Goal: Task Accomplishment & Management: Manage account settings

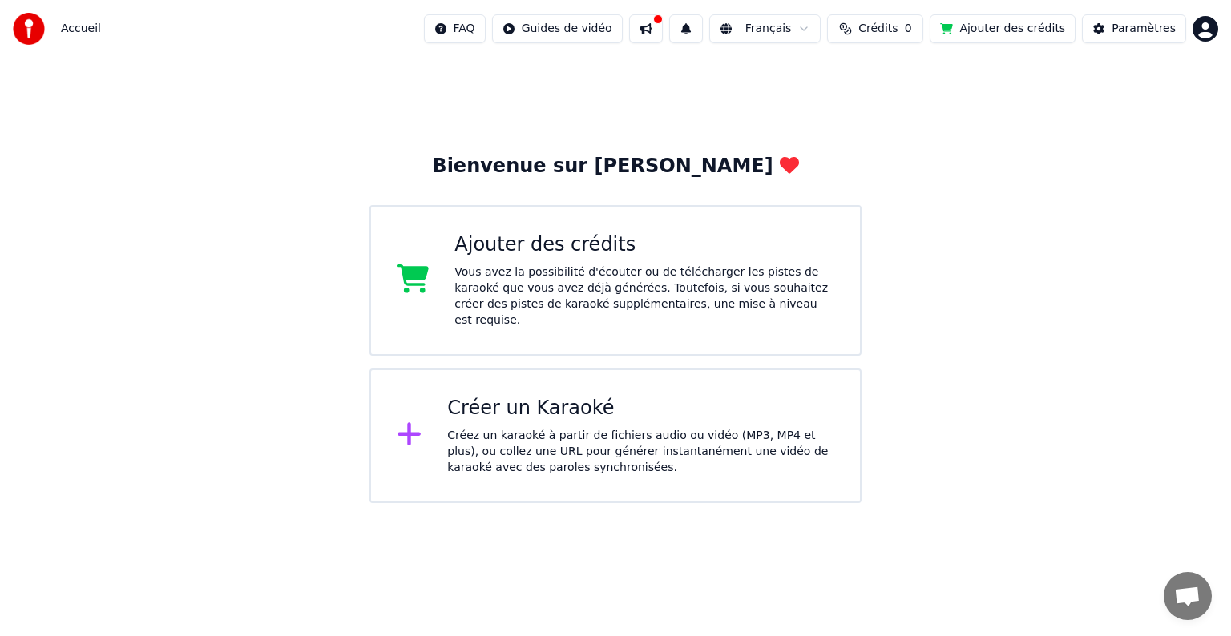
click at [707, 396] on div "Créer un Karaoké" at bounding box center [640, 409] width 387 height 26
click at [663, 27] on button at bounding box center [646, 28] width 34 height 29
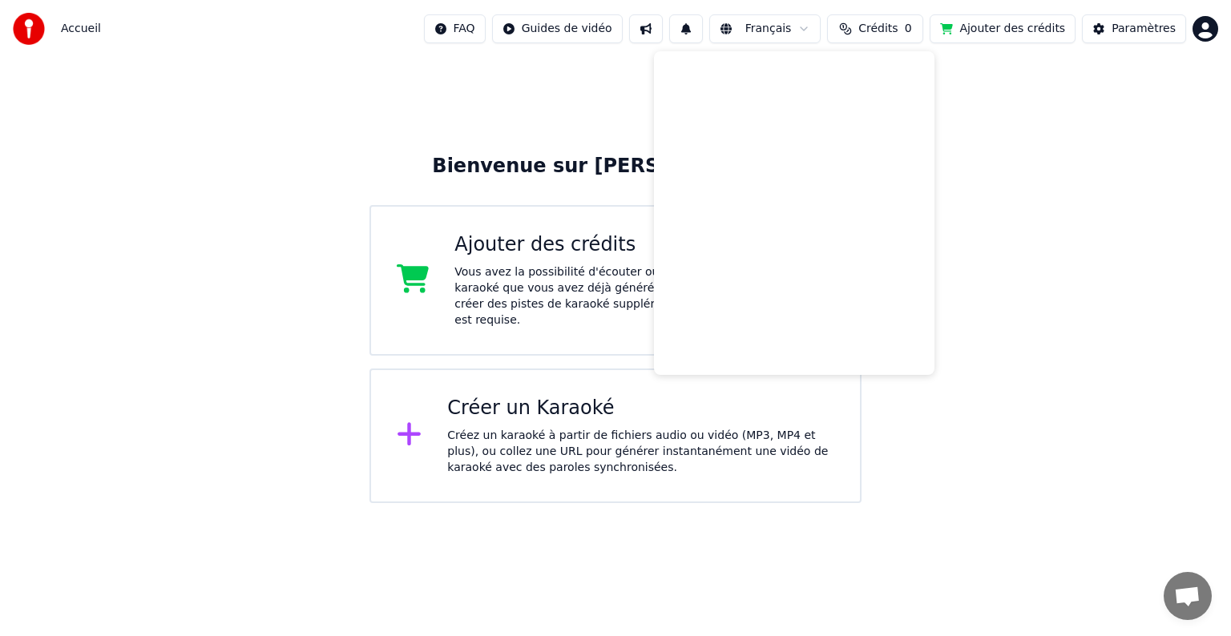
click at [569, 84] on div "Bienvenue sur Youka Ajouter des crédits Vous avez la possibilité d'écouter ou d…" at bounding box center [615, 281] width 1231 height 446
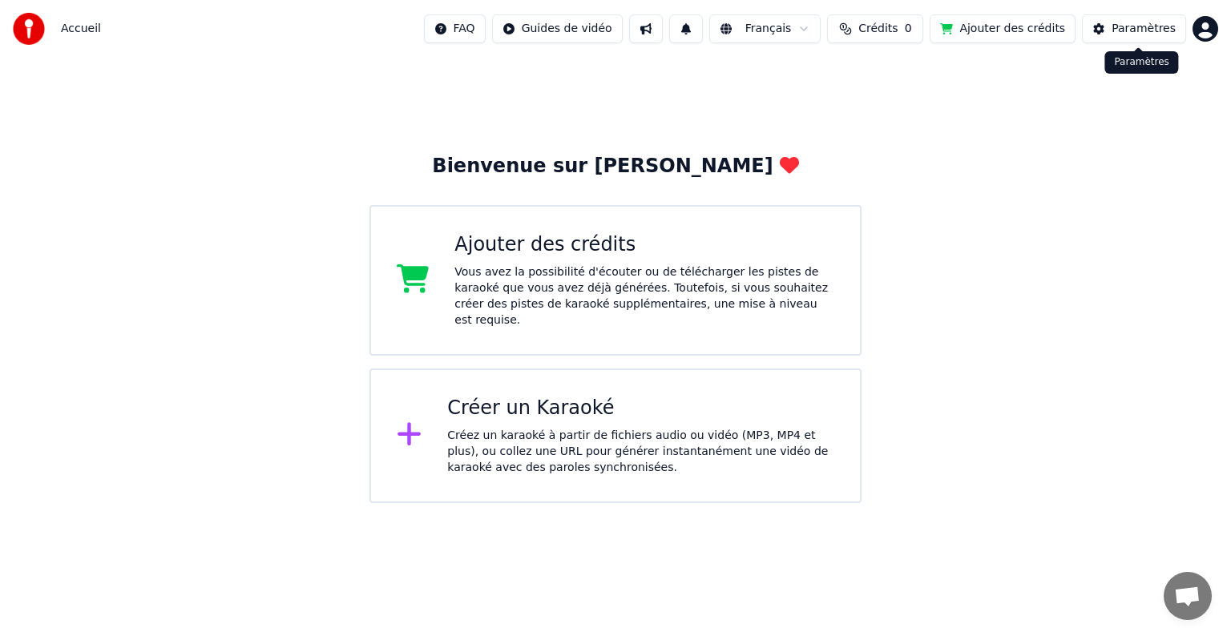
click at [1129, 27] on div "Paramètres" at bounding box center [1144, 29] width 64 height 16
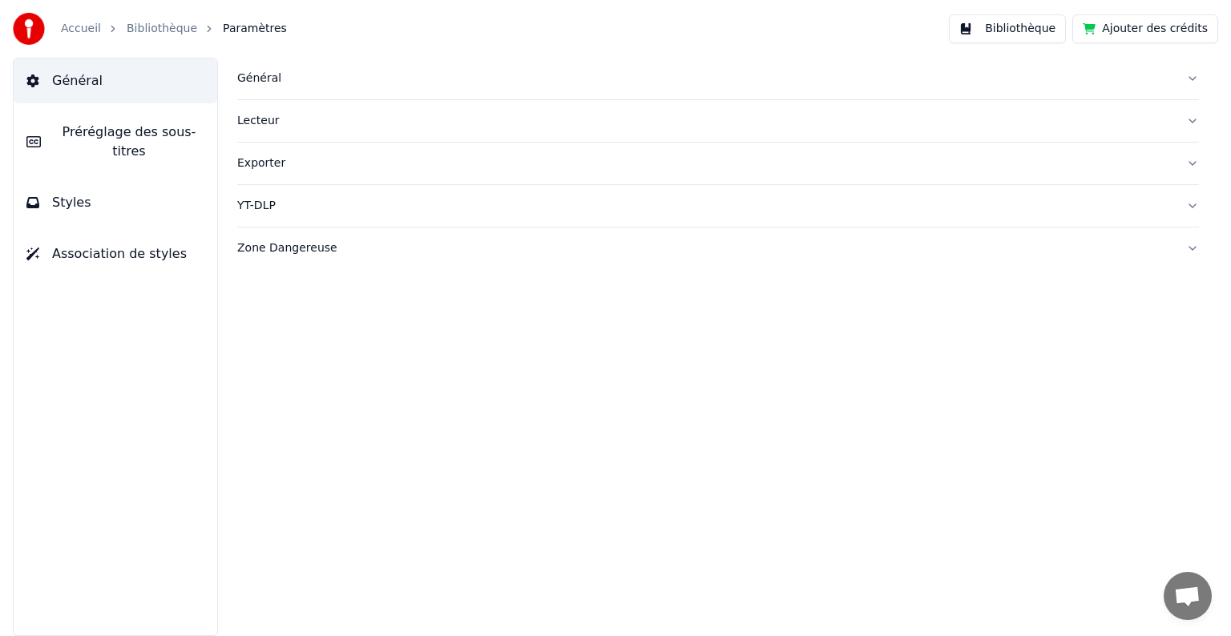
click at [877, 336] on div "Général Lecteur Exporter YT-DLP Zone Dangereuse" at bounding box center [718, 347] width 1026 height 579
click at [1029, 30] on button "Bibliothèque" at bounding box center [1007, 28] width 117 height 29
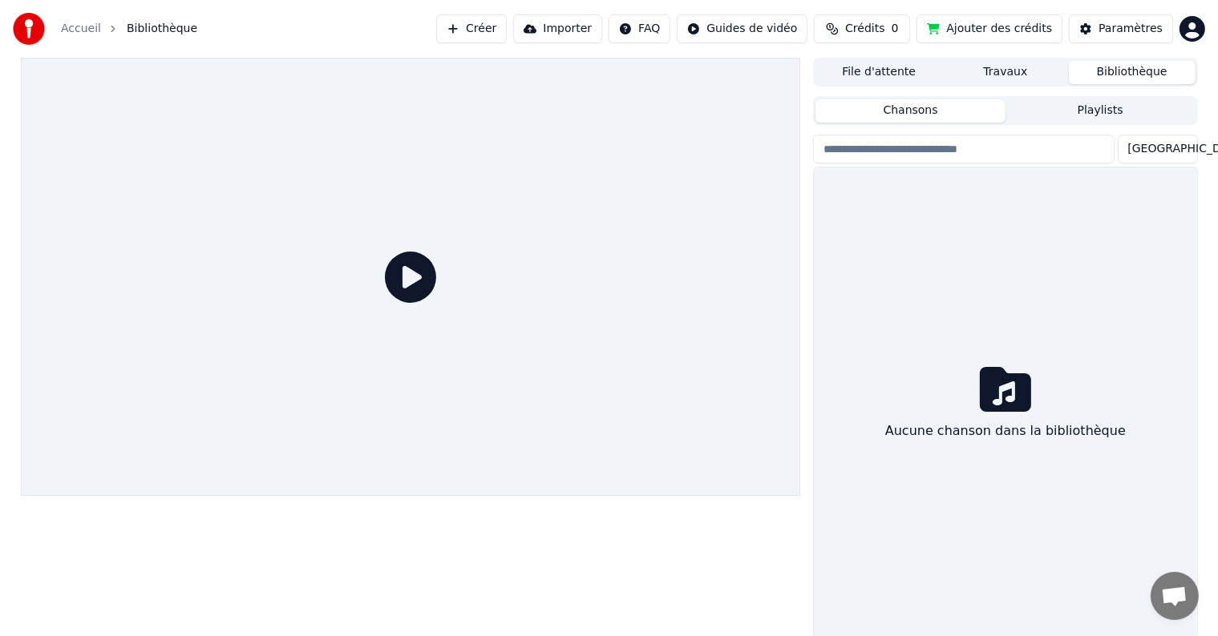
click at [882, 63] on button "File d'attente" at bounding box center [878, 72] width 127 height 23
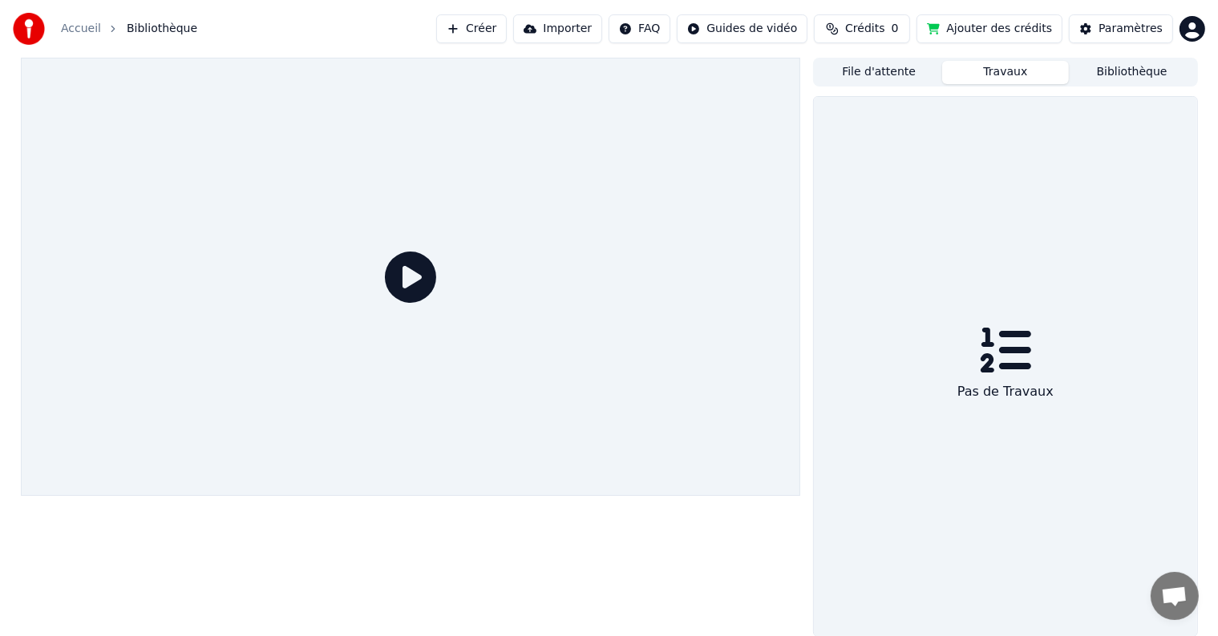
click at [1012, 79] on button "Travaux" at bounding box center [1005, 72] width 127 height 23
click at [1113, 75] on button "Bibliothèque" at bounding box center [1132, 72] width 127 height 23
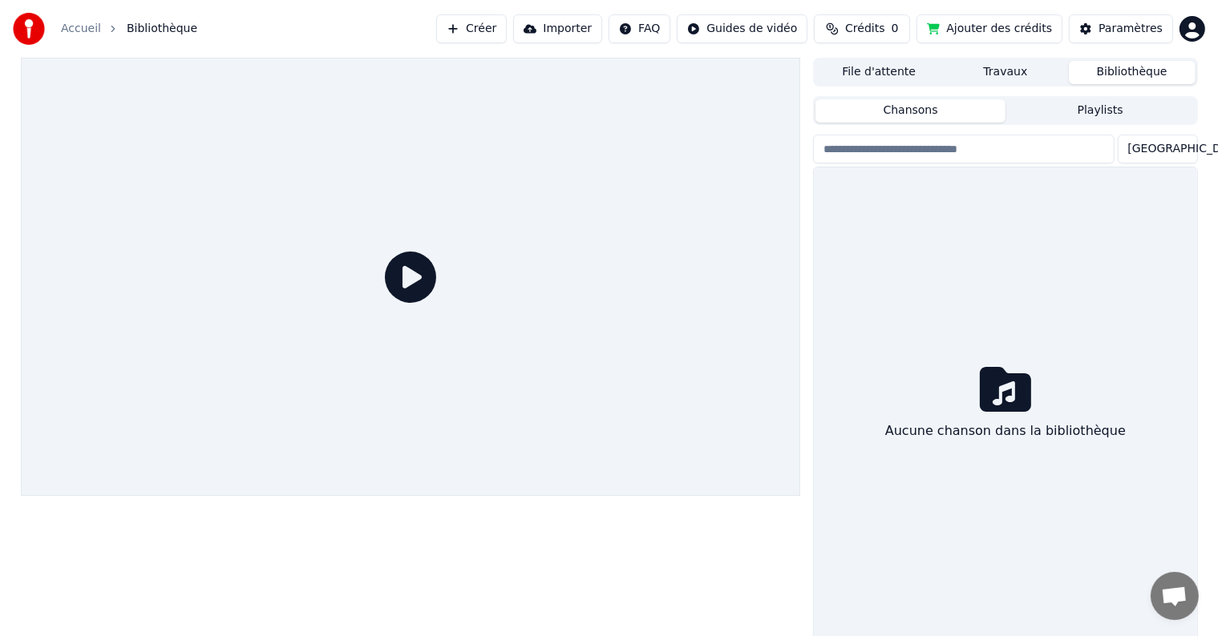
click at [1197, 31] on html "Accueil Bibliothèque Créer Importer FAQ Guides de vidéo Crédits 0 Ajouter des c…" at bounding box center [609, 318] width 1218 height 636
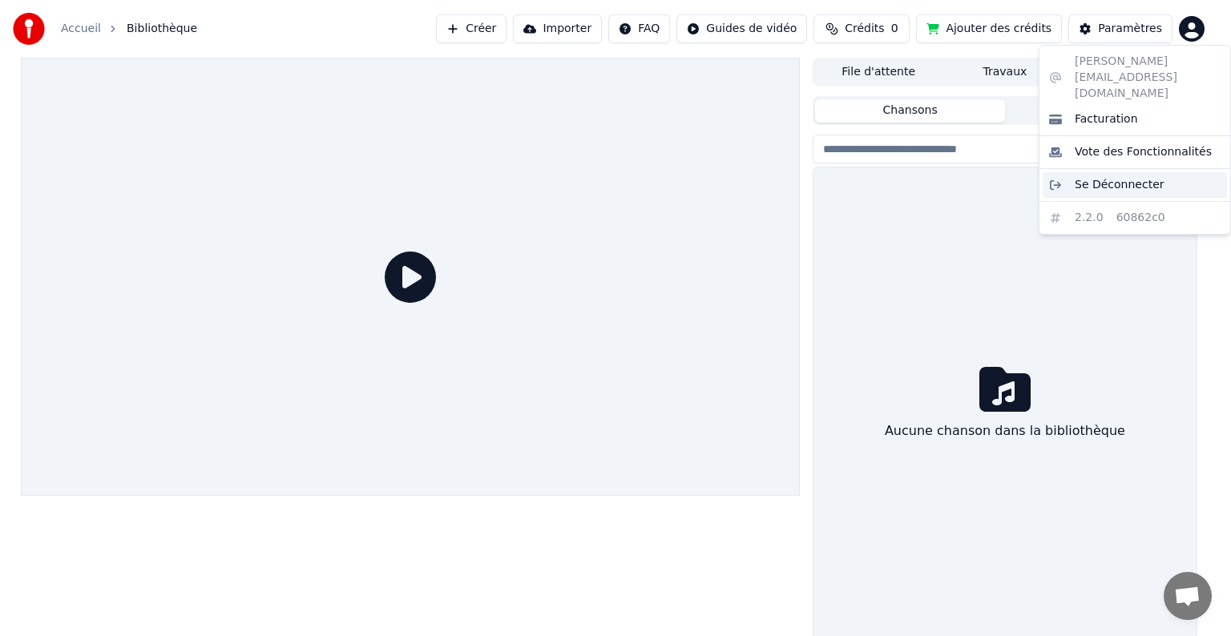
click at [1122, 177] on span "Se Déconnecter" at bounding box center [1120, 185] width 90 height 16
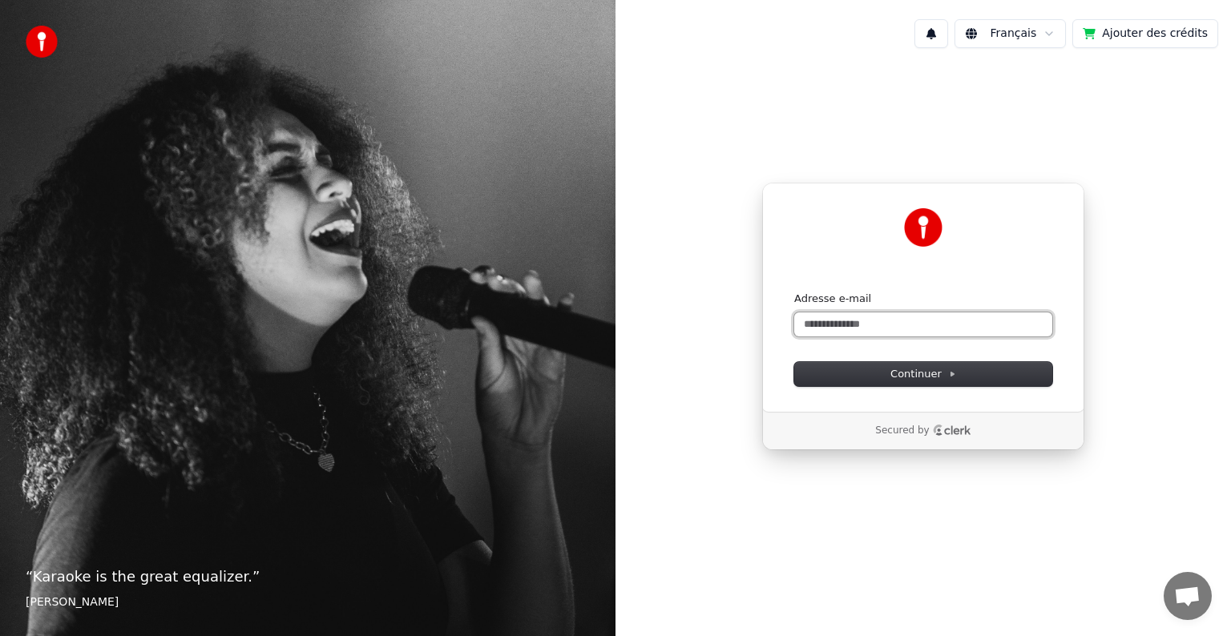
click at [972, 321] on input "Adresse e-mail" at bounding box center [923, 325] width 258 height 24
click at [955, 366] on button "Continuer" at bounding box center [923, 374] width 258 height 24
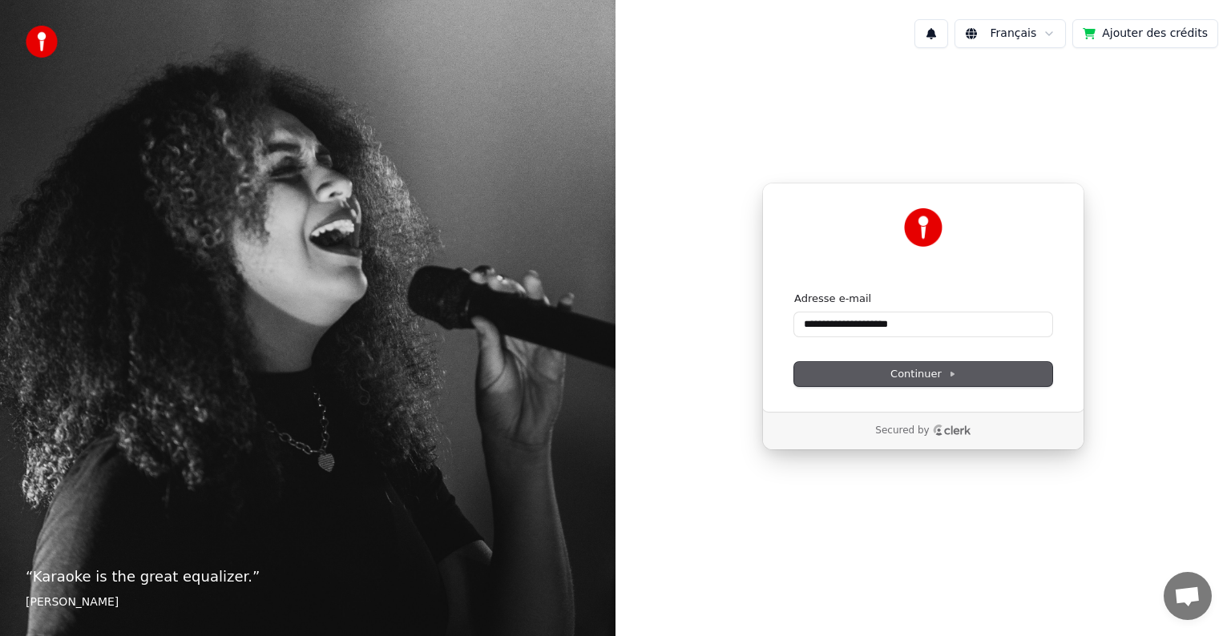
type input "**********"
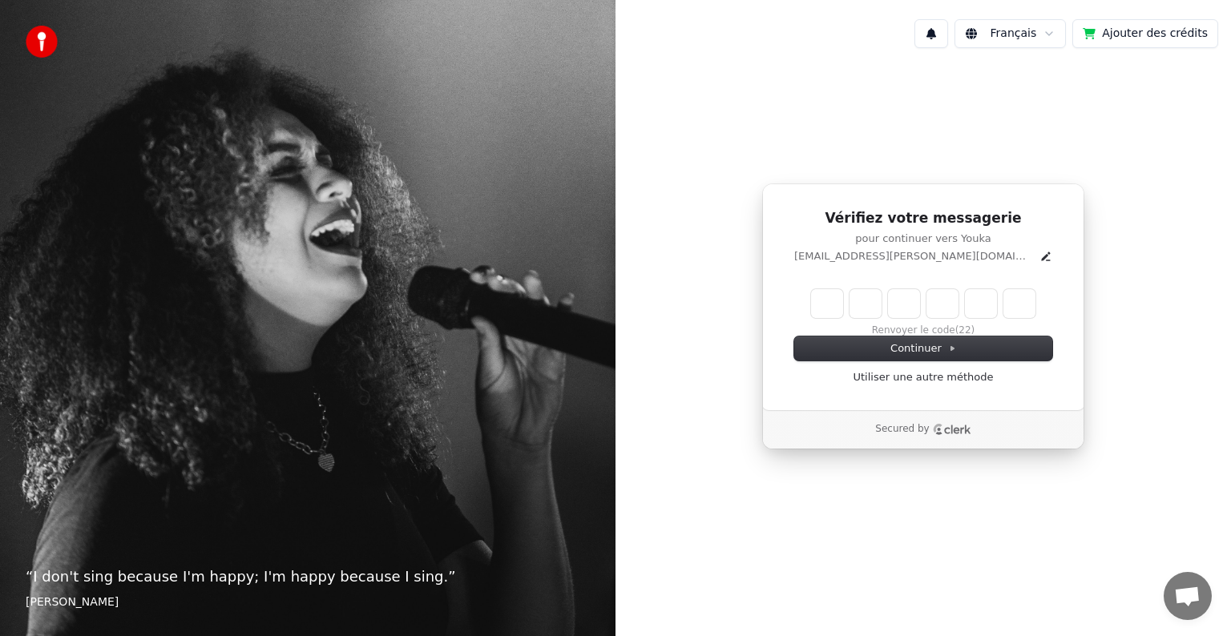
click at [825, 296] on input "Enter verification code" at bounding box center [923, 303] width 224 height 29
type input "******"
